Goal: Check status

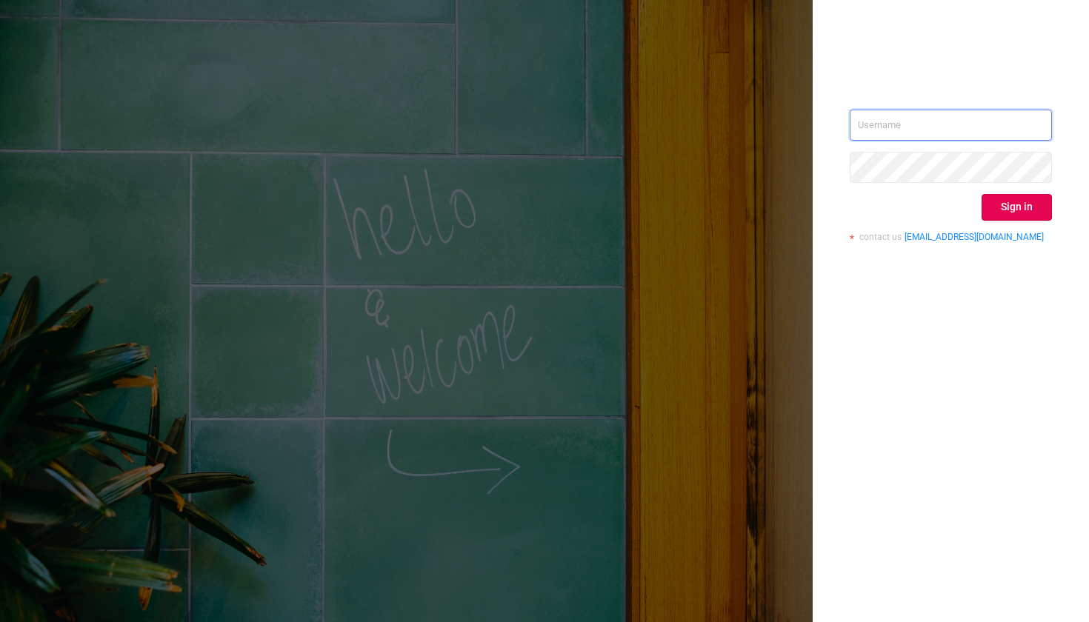
type input "[PERSON_NAME][EMAIL_ADDRESS][DOMAIN_NAME]"
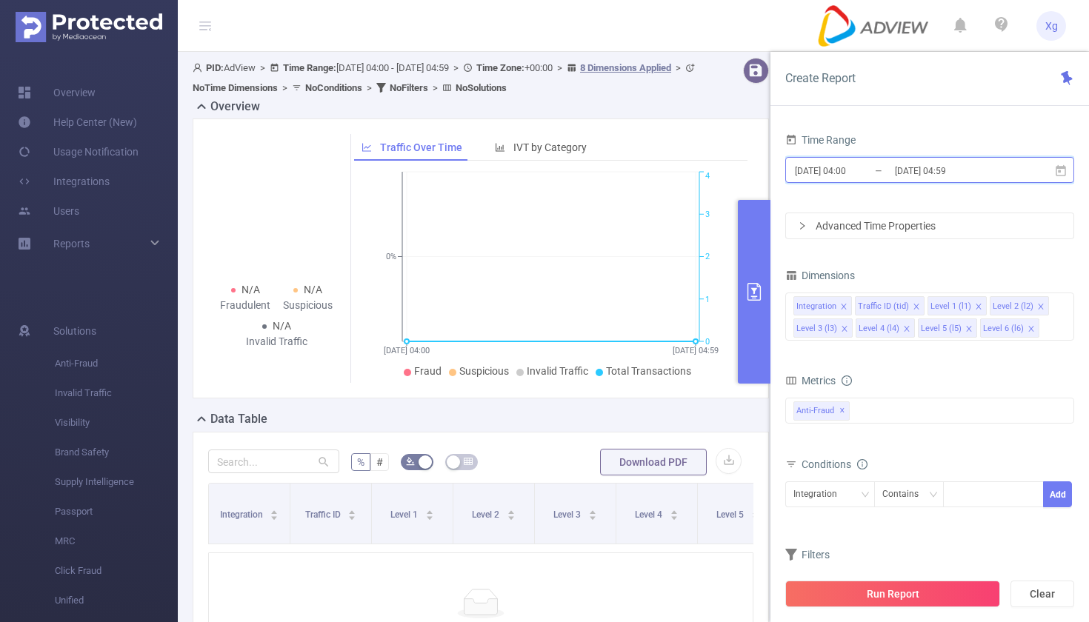
click at [1063, 167] on icon at bounding box center [1061, 169] width 10 height 11
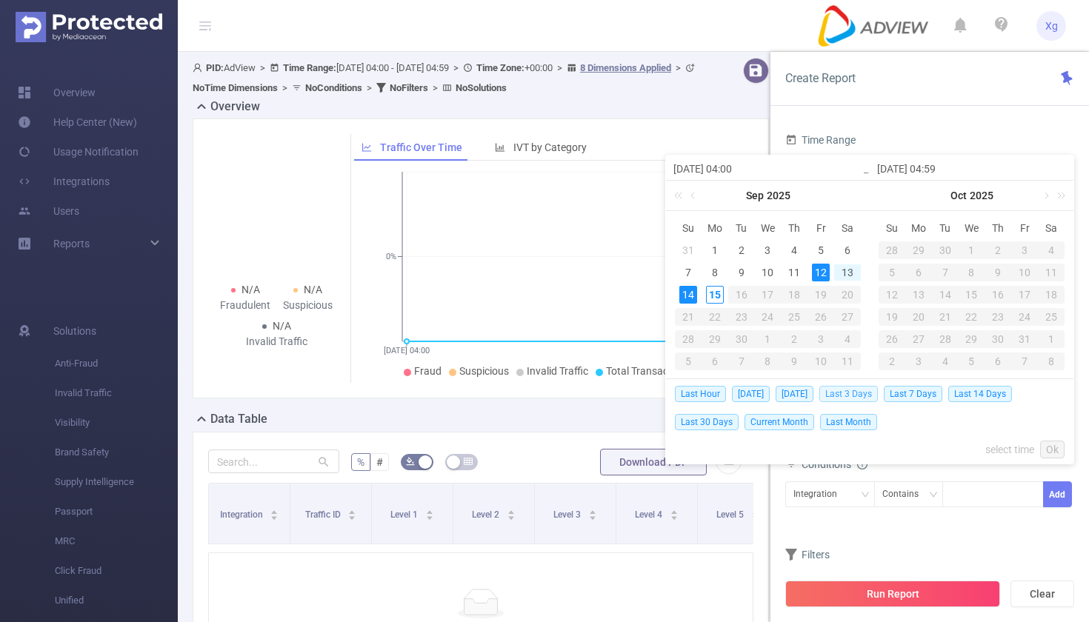
click at [850, 392] on span "Last 3 Days" at bounding box center [848, 394] width 59 height 16
type input "[DATE] 00:00"
type input "[DATE] 23:59"
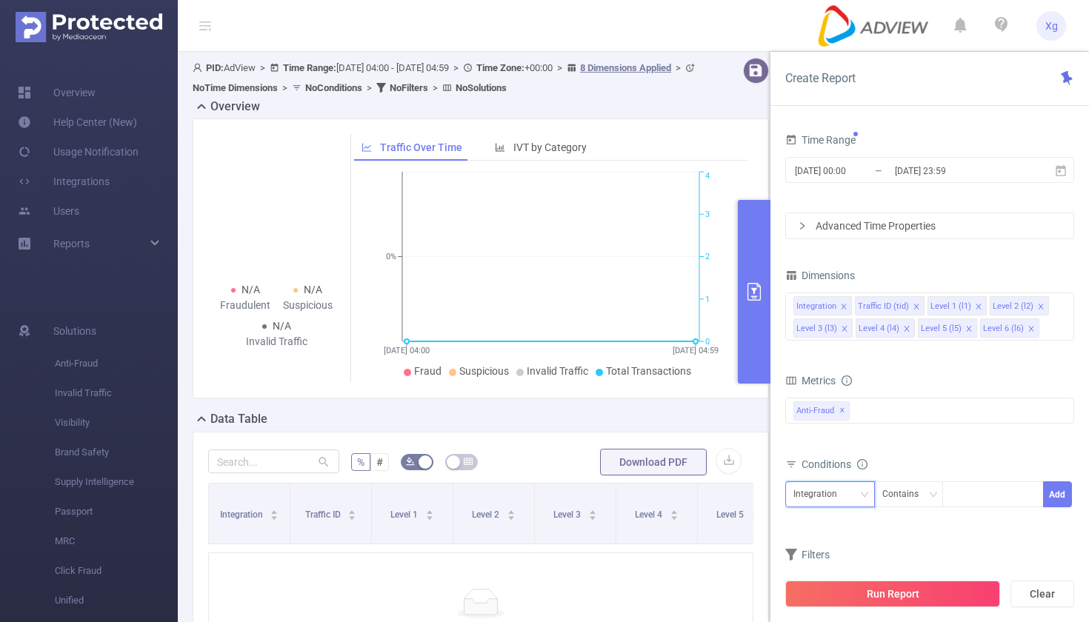
click at [867, 496] on icon "icon: down" at bounding box center [864, 494] width 9 height 9
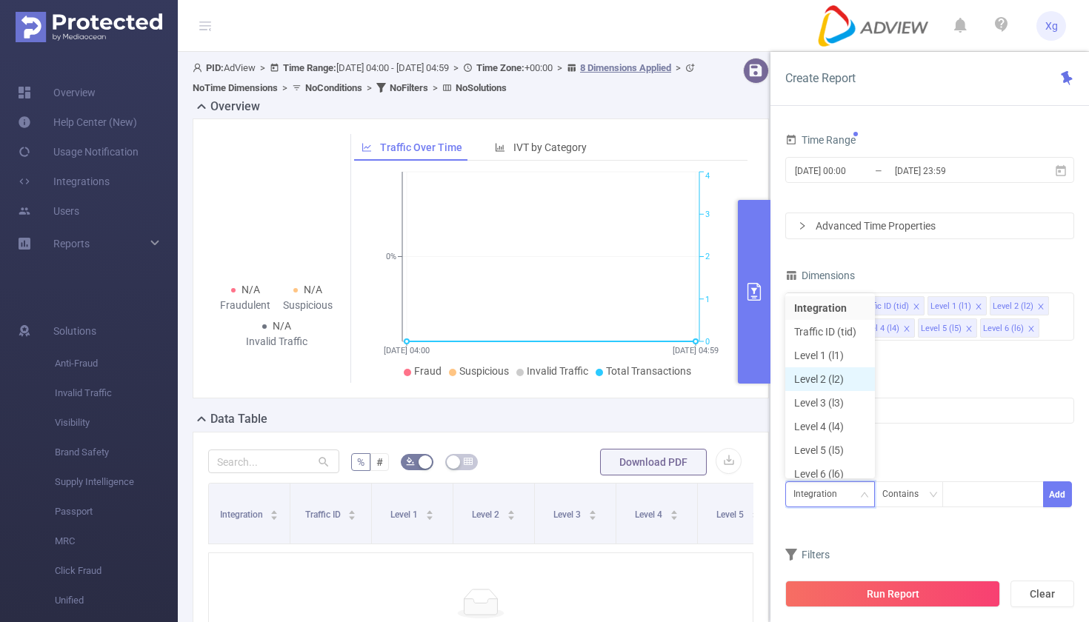
scroll to position [7, 0]
click at [850, 339] on li "Level 1 (l1)" at bounding box center [830, 348] width 90 height 24
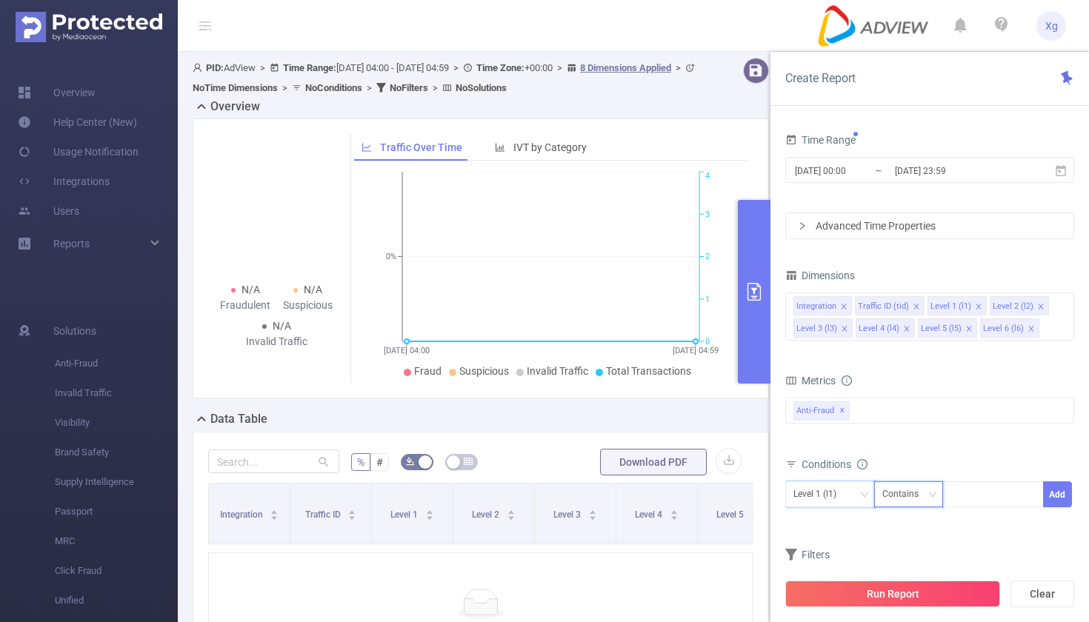
click at [924, 494] on div "Contains" at bounding box center [905, 494] width 47 height 24
click at [896, 549] on li "Is" at bounding box center [922, 549] width 99 height 24
click at [975, 500] on div at bounding box center [992, 494] width 85 height 24
paste input "SDK202510271004256da3wod9v71vh1i"
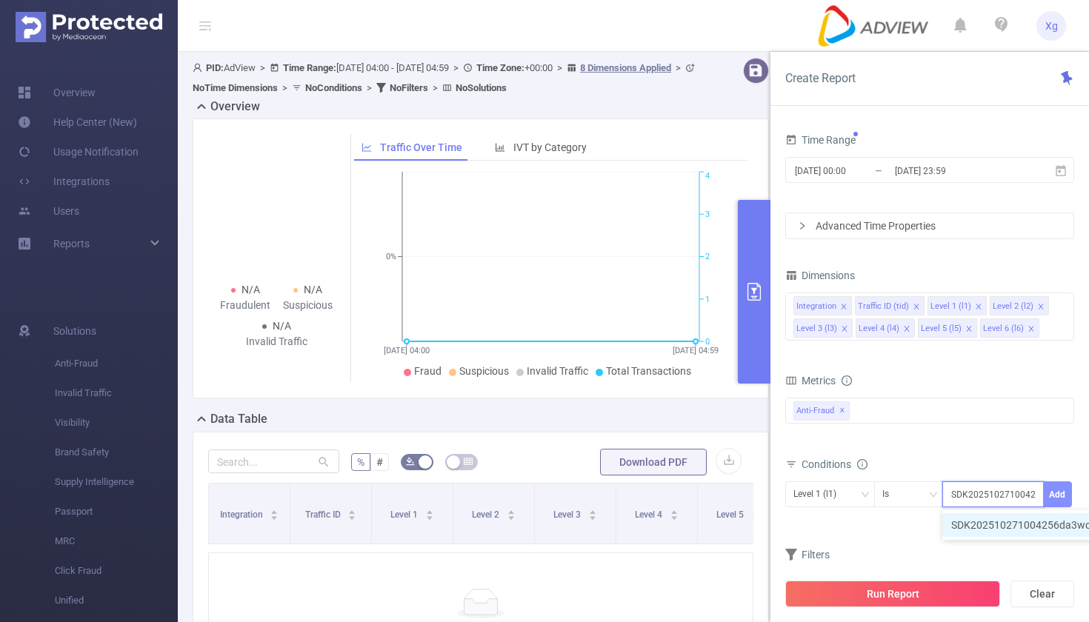
type input "SDK202510271004256da3wod9v71vh1i"
click at [1059, 498] on button "Add" at bounding box center [1057, 494] width 29 height 26
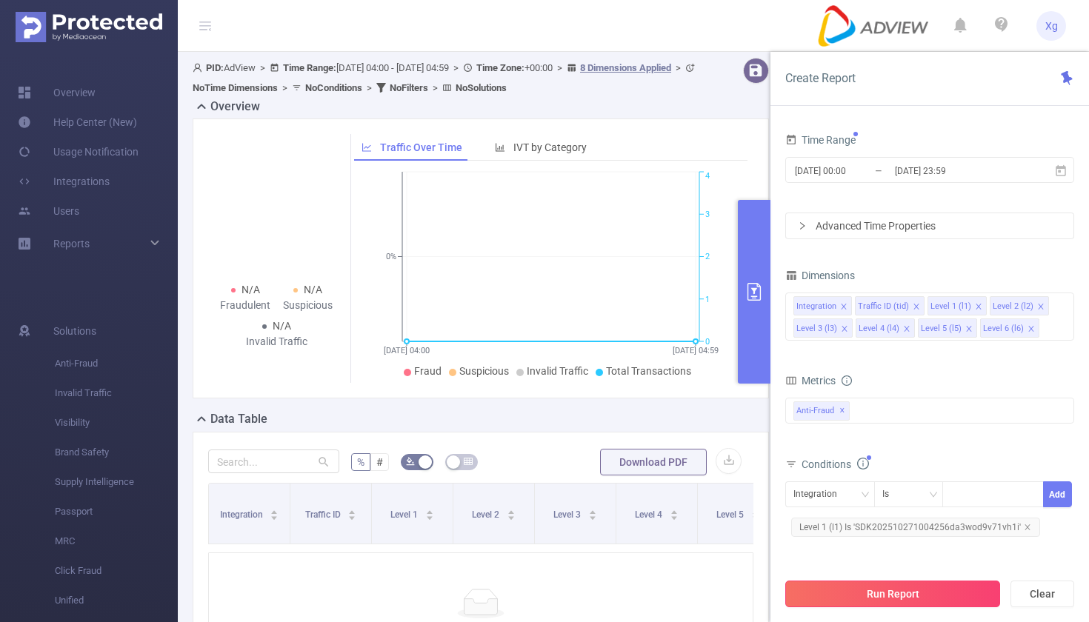
click at [893, 601] on button "Run Report" at bounding box center [892, 594] width 215 height 27
